Goal: Task Accomplishment & Management: Manage account settings

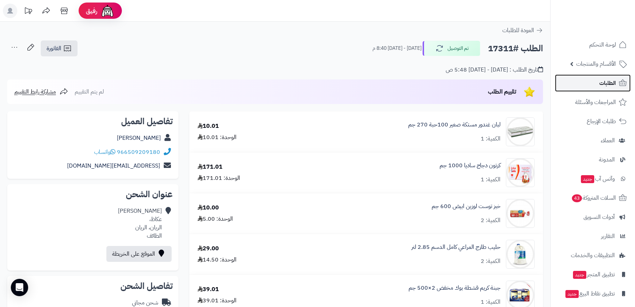
click at [597, 86] on link "الطلبات" at bounding box center [593, 82] width 76 height 17
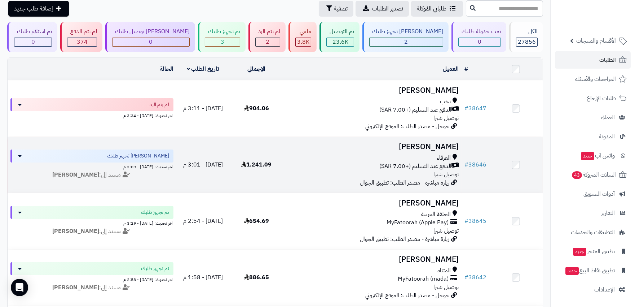
scroll to position [40, 0]
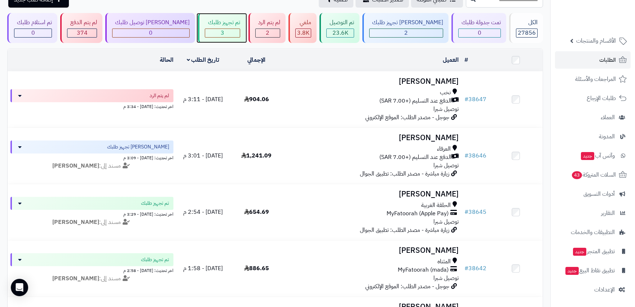
click at [221, 35] on span "3" at bounding box center [223, 32] width 4 height 9
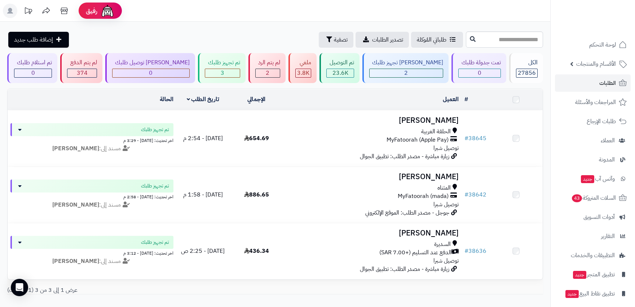
scroll to position [40, 0]
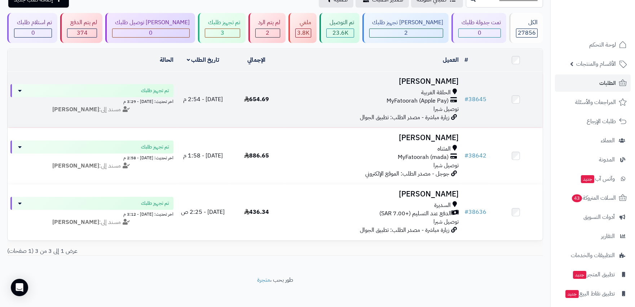
click at [307, 98] on div "MyFatoorah (Apple Pay)" at bounding box center [372, 101] width 172 height 8
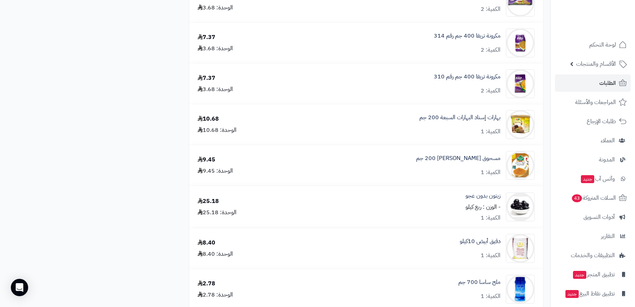
scroll to position [842, 0]
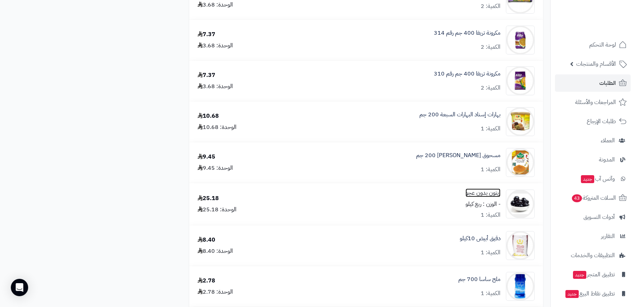
click at [478, 196] on link "زيتون بدون عجو" at bounding box center [483, 193] width 35 height 8
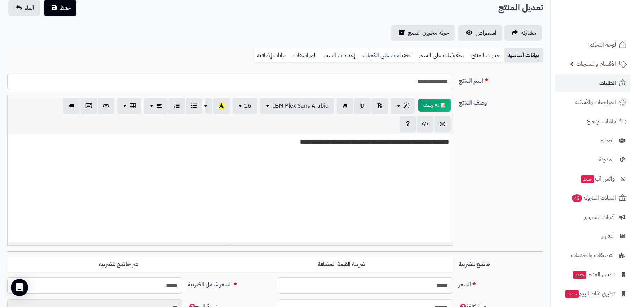
scroll to position [40, 0]
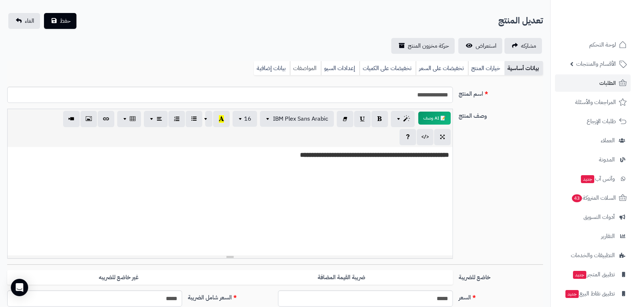
click at [298, 69] on link "المواصفات" at bounding box center [305, 68] width 31 height 14
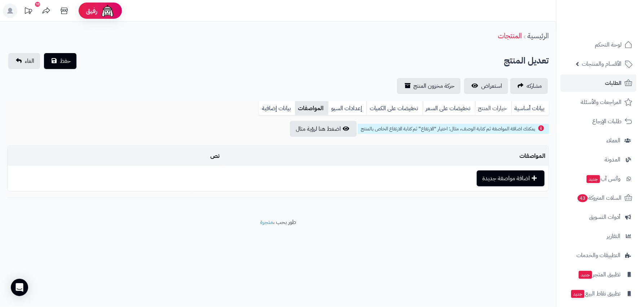
click at [489, 105] on link "خيارات المنتج" at bounding box center [493, 108] width 36 height 14
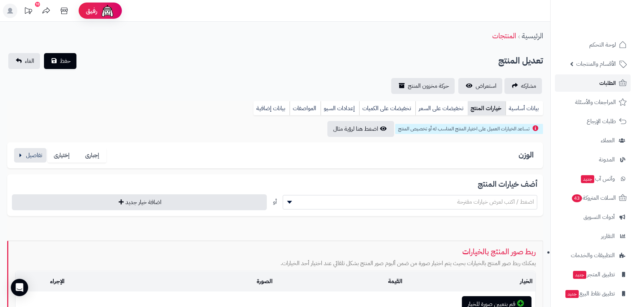
click at [603, 80] on span "الطلبات" at bounding box center [608, 83] width 17 height 10
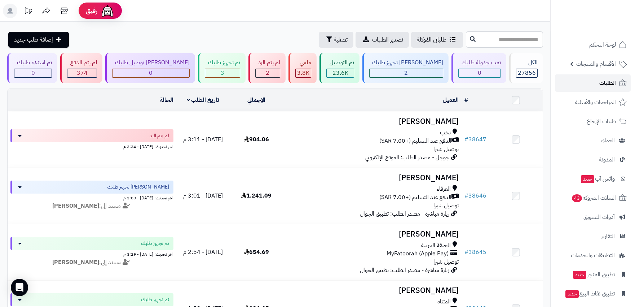
click at [608, 81] on span "الطلبات" at bounding box center [608, 83] width 17 height 10
click at [280, 75] on div "2" at bounding box center [268, 73] width 24 height 8
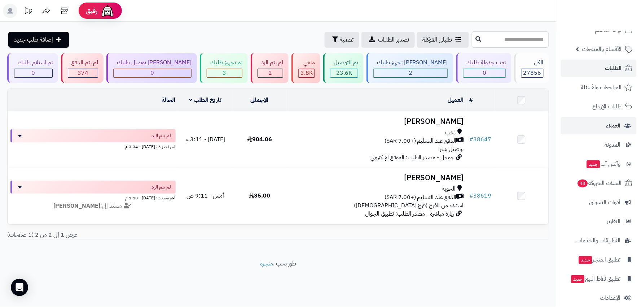
scroll to position [23, 0]
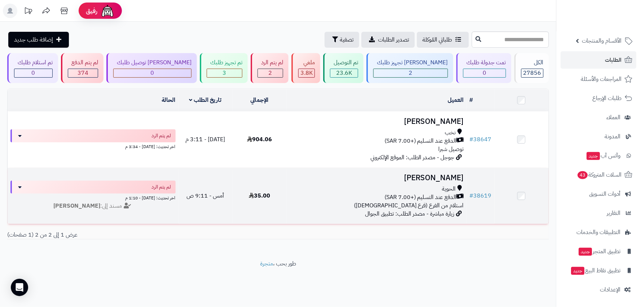
click at [347, 185] on div "الحوية" at bounding box center [377, 189] width 175 height 8
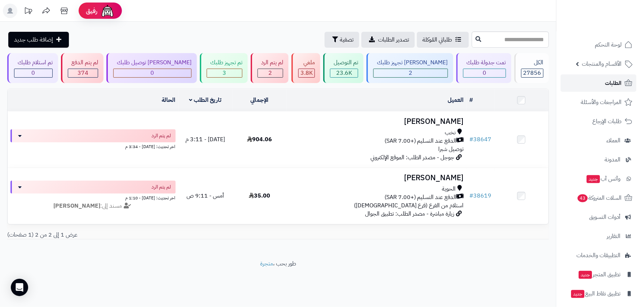
click at [611, 82] on span "الطلبات" at bounding box center [613, 83] width 17 height 10
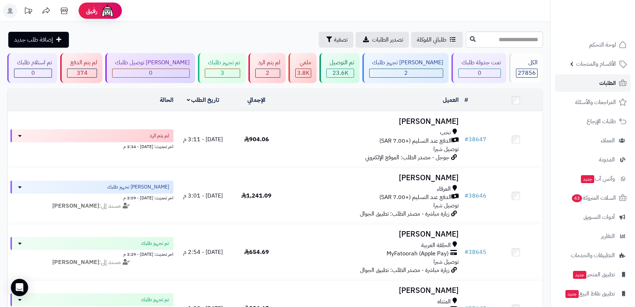
click at [622, 88] on link "الطلبات" at bounding box center [593, 82] width 76 height 17
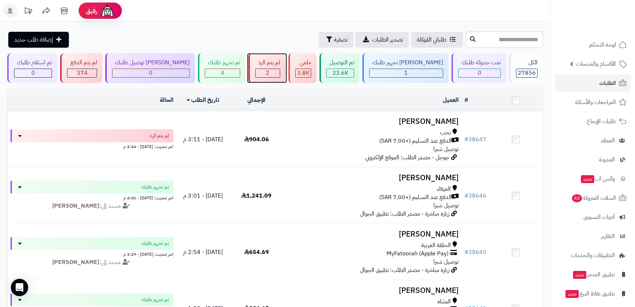
click at [272, 73] on div "2" at bounding box center [268, 73] width 24 height 8
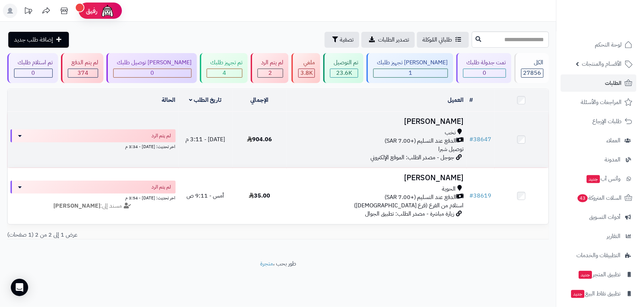
click at [305, 142] on div "الدفع عند التسليم (+7.00 SAR)" at bounding box center [377, 141] width 175 height 8
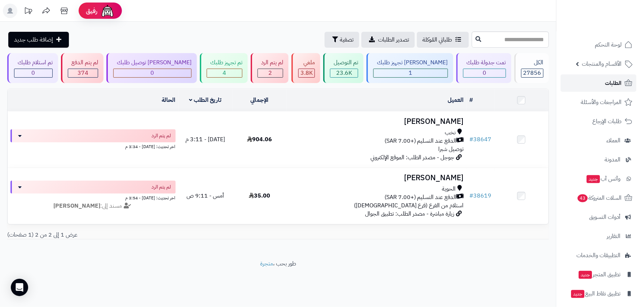
click at [617, 84] on span "الطلبات" at bounding box center [613, 83] width 17 height 10
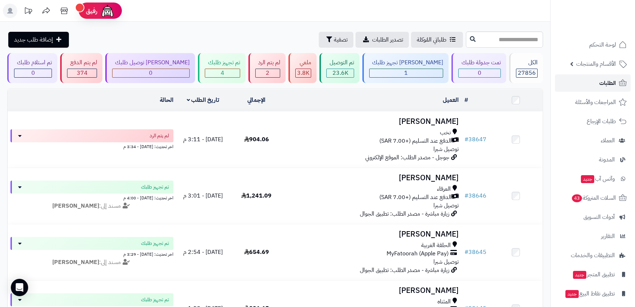
click at [608, 83] on span "الطلبات" at bounding box center [608, 83] width 17 height 10
